Goal: Transaction & Acquisition: Purchase product/service

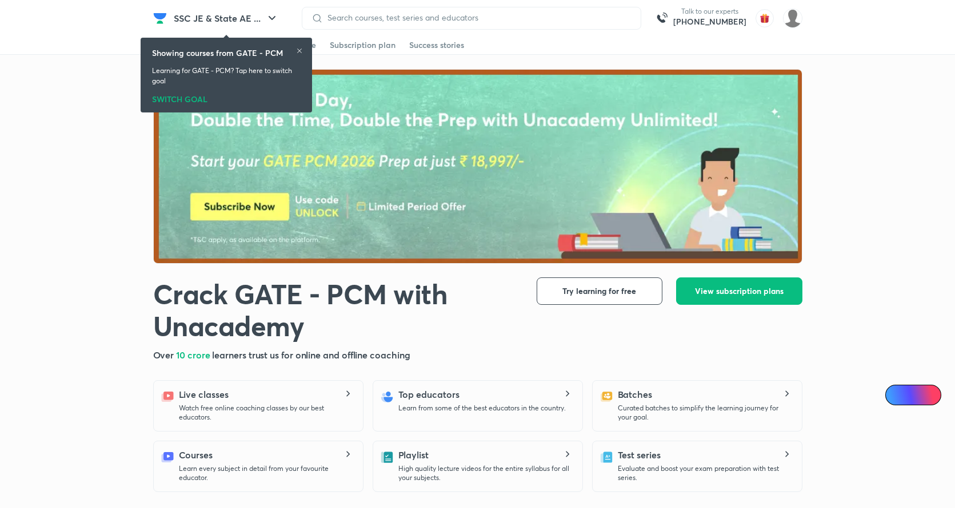
click at [302, 50] on icon at bounding box center [299, 50] width 7 height 7
click at [301, 51] on icon at bounding box center [299, 50] width 7 height 7
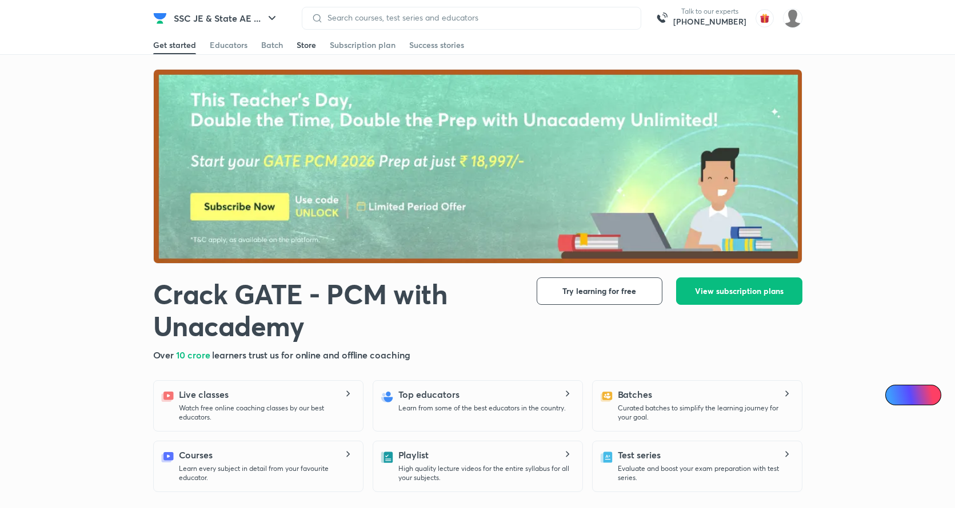
click at [309, 49] on div "Store" at bounding box center [305, 44] width 19 height 11
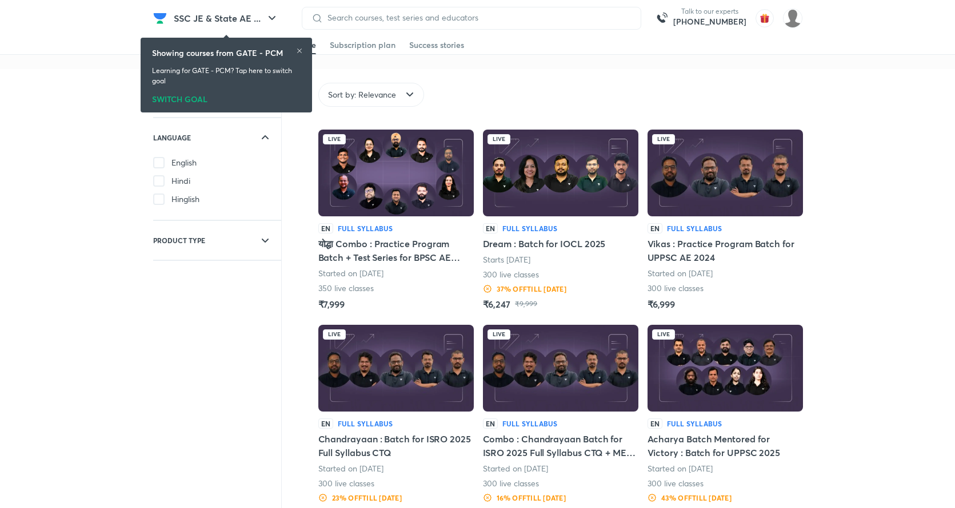
click at [298, 48] on icon at bounding box center [299, 50] width 7 height 7
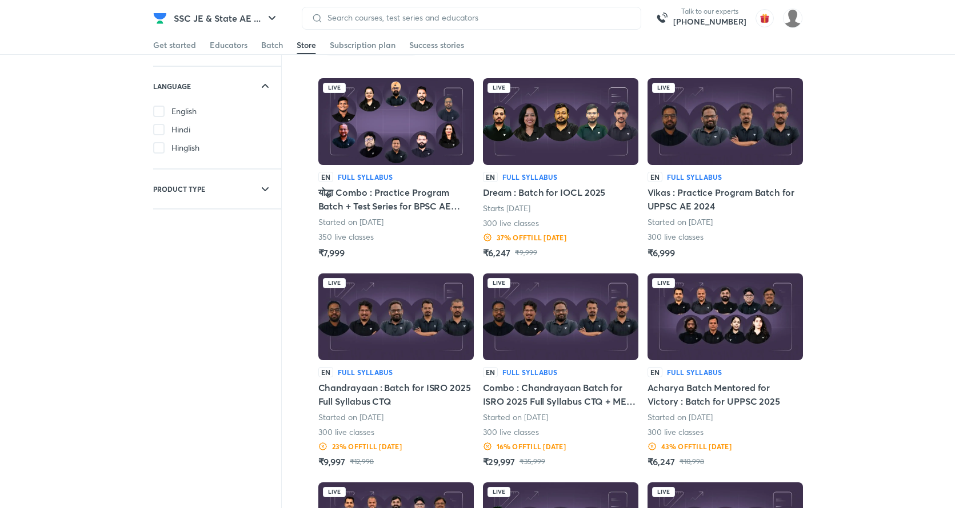
scroll to position [50, 0]
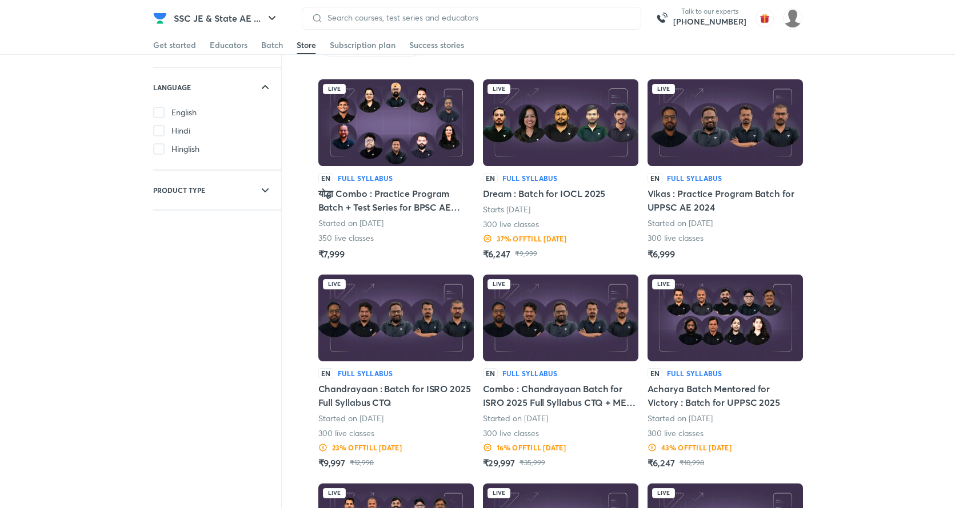
click at [588, 154] on img at bounding box center [560, 122] width 155 height 87
